Goal: Task Accomplishment & Management: Use online tool/utility

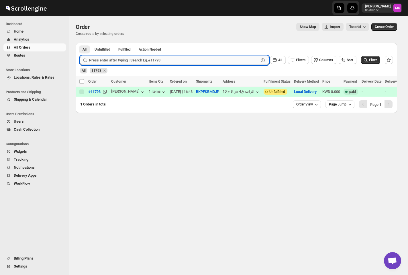
click at [102, 60] on input "text" at bounding box center [174, 60] width 170 height 9
paste input "11806"
type input "11806"
click at [80, 43] on button "Submit" at bounding box center [88, 46] width 16 height 6
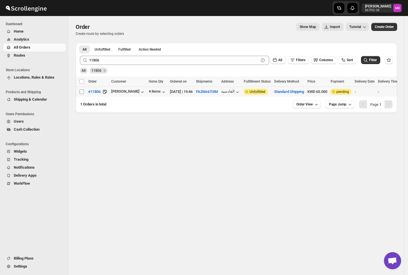
click at [82, 92] on input "Select order" at bounding box center [81, 92] width 5 height 5
checkbox input "true"
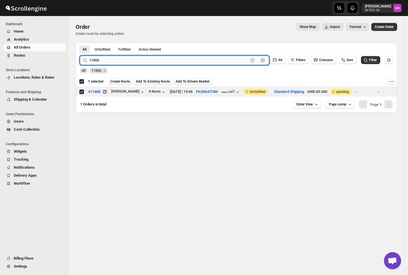
click at [101, 62] on input "11806" at bounding box center [168, 60] width 159 height 9
paste input "43"
type input "11843"
click at [80, 43] on button "Submit" at bounding box center [88, 46] width 16 height 6
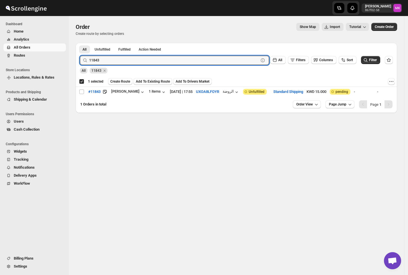
click at [78, 95] on td "Select order" at bounding box center [81, 92] width 11 height 10
checkbox input "false"
checkbox input "true"
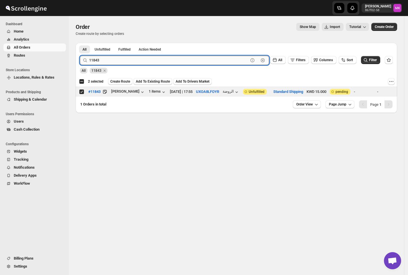
click at [96, 60] on input "11843" at bounding box center [168, 60] width 159 height 9
paste input "38"
type input "11838"
click at [80, 43] on button "Submit" at bounding box center [88, 46] width 16 height 6
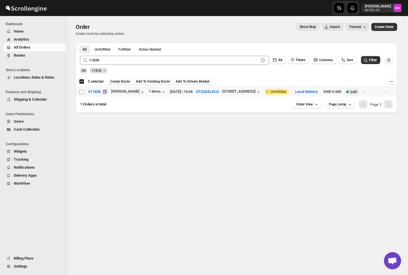
click at [82, 94] on input "Select order" at bounding box center [81, 92] width 5 height 5
checkbox input "true"
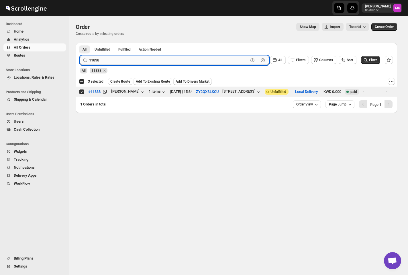
click at [99, 64] on input "11838" at bounding box center [168, 60] width 159 height 9
paste input "5"
type input "11858"
click at [80, 43] on button "Submit" at bounding box center [88, 46] width 16 height 6
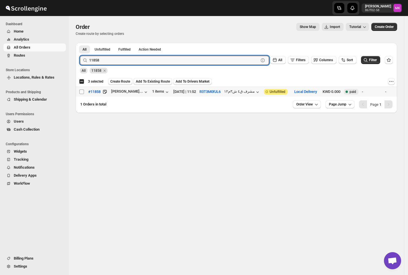
click at [80, 92] on input "Select order" at bounding box center [81, 92] width 5 height 5
checkbox input "true"
click at [96, 63] on input "11858" at bounding box center [168, 60] width 159 height 9
paste input "21"
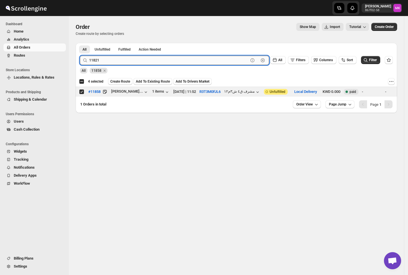
type input "11821"
click at [80, 43] on button "Submit" at bounding box center [88, 46] width 16 height 6
click at [84, 92] on input "Select order" at bounding box center [81, 92] width 5 height 5
checkbox input "true"
click at [109, 60] on input "11821" at bounding box center [168, 60] width 159 height 9
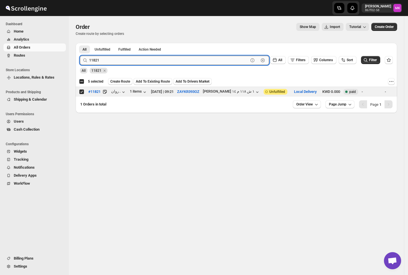
click at [80, 43] on button "Submit" at bounding box center [88, 46] width 16 height 6
paste input "34"
type input "11834"
click at [80, 43] on button "Submit" at bounding box center [88, 46] width 16 height 6
click at [78, 93] on td "Select order" at bounding box center [81, 92] width 11 height 10
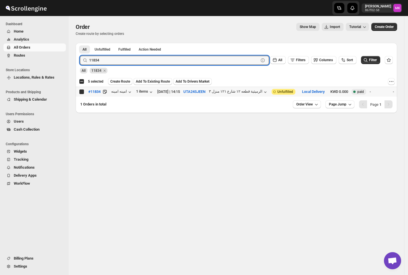
checkbox input "true"
click at [104, 64] on input "11834" at bounding box center [168, 60] width 159 height 9
paste input "40"
type input "11840"
click at [80, 43] on button "Submit" at bounding box center [88, 46] width 16 height 6
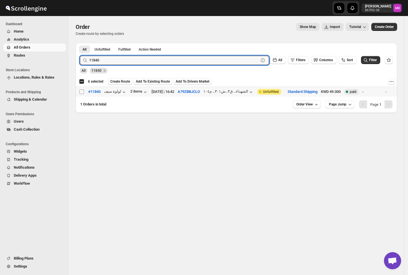
click at [81, 92] on input "Select order" at bounding box center [81, 92] width 5 height 5
checkbox input "true"
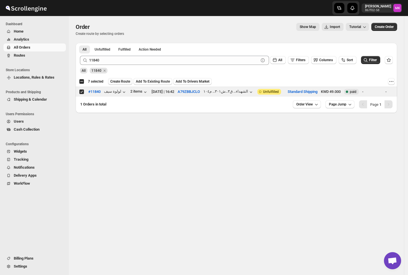
click at [126, 82] on span "Create Route" at bounding box center [120, 81] width 20 height 5
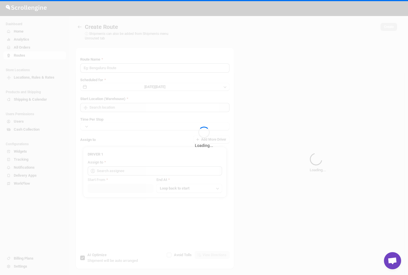
type input "Route - 08/10-0630"
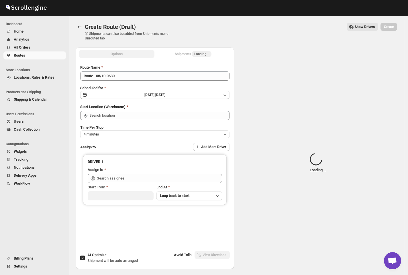
type input "[GEOGRAPHIC_DATA]"
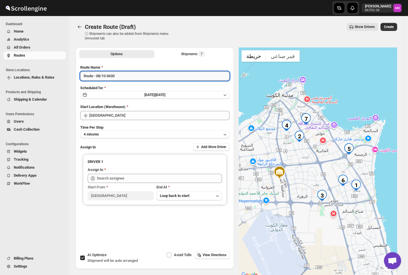
click at [101, 76] on input "Route - 08/10-0630" at bounding box center [154, 76] width 149 height 9
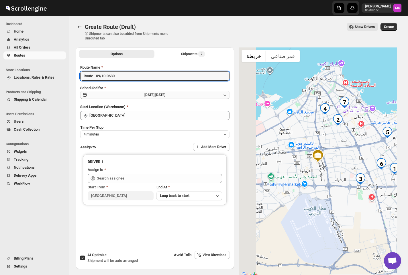
type input "Route - 09/10-0630"
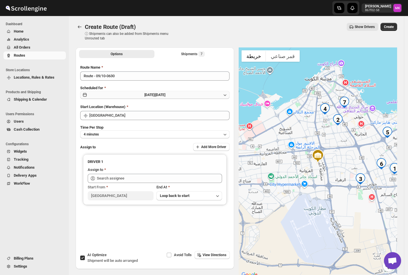
click at [144, 96] on span "[DATE] |" at bounding box center [149, 95] width 11 height 4
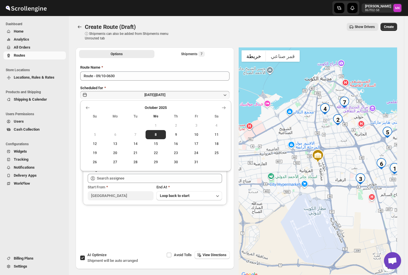
click at [176, 135] on span "9" at bounding box center [176, 135] width 16 height 5
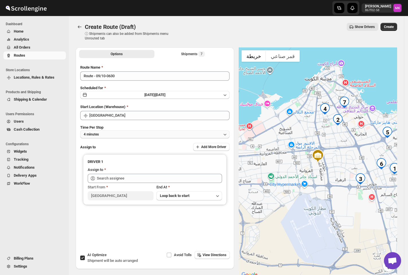
click at [117, 133] on button "4 minutes" at bounding box center [154, 135] width 149 height 8
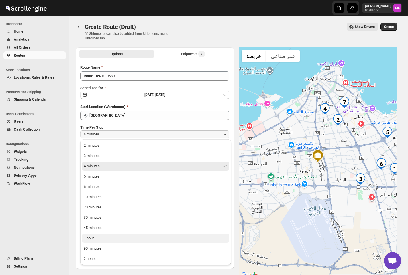
click at [92, 239] on div "1 hour" at bounding box center [89, 239] width 10 height 6
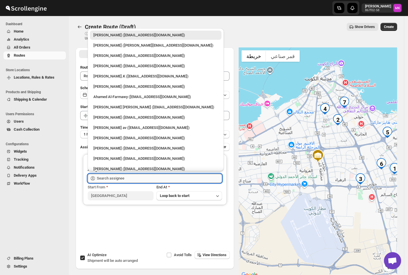
click at [114, 176] on input "text" at bounding box center [159, 178] width 125 height 9
click at [132, 55] on div "[PERSON_NAME] ([EMAIL_ADDRESS][DOMAIN_NAME])" at bounding box center [155, 56] width 125 height 6
type input "[PERSON_NAME] ([EMAIL_ADDRESS][DOMAIN_NAME])"
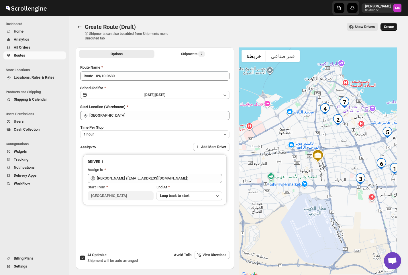
click at [386, 29] on button "Create" at bounding box center [388, 27] width 17 height 8
